Goal: Navigation & Orientation: Find specific page/section

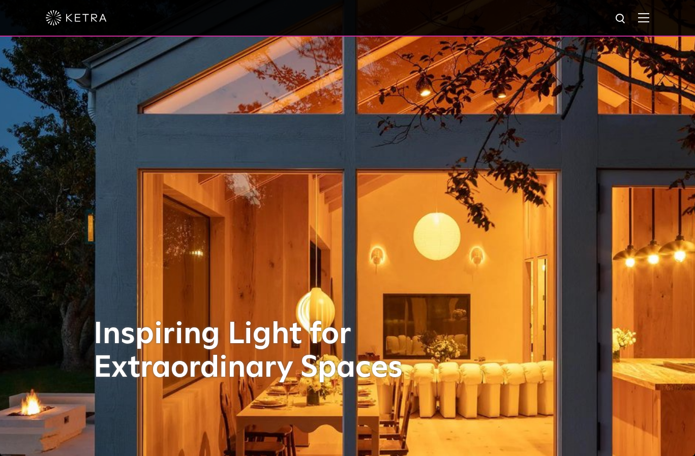
click at [649, 16] on img at bounding box center [643, 18] width 11 height 10
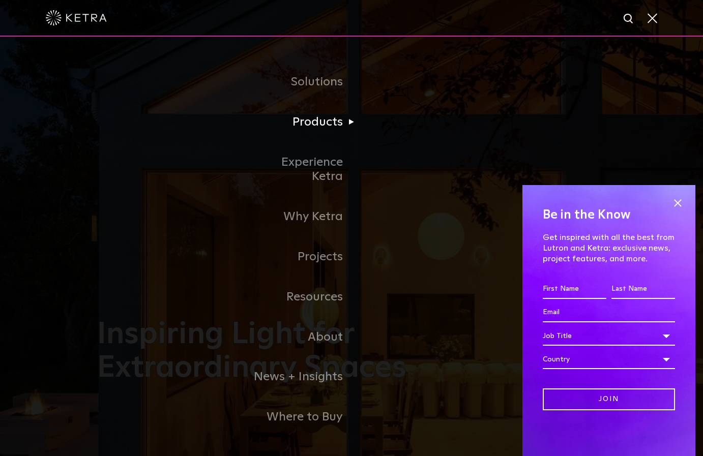
click at [390, 139] on li "Products Commercial Products Residential Products" at bounding box center [351, 122] width 208 height 40
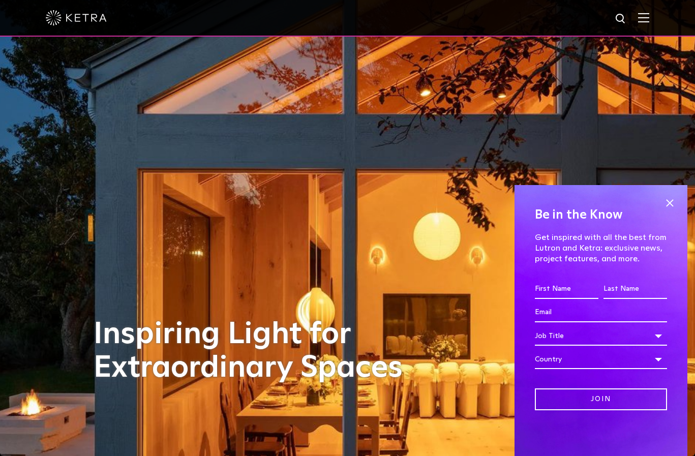
click at [649, 17] on img at bounding box center [643, 18] width 11 height 10
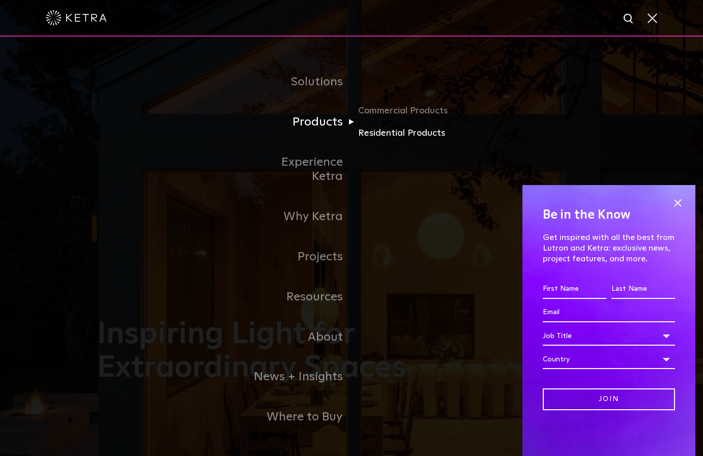
click at [365, 136] on link "Residential Products" at bounding box center [407, 133] width 98 height 15
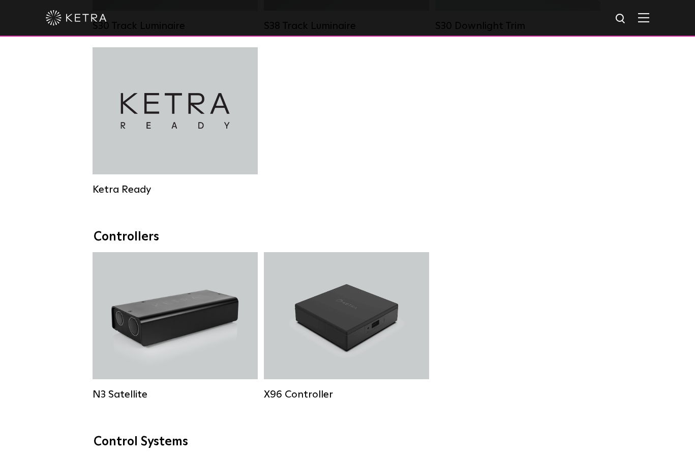
scroll to position [978, 0]
